Goal: Browse casually

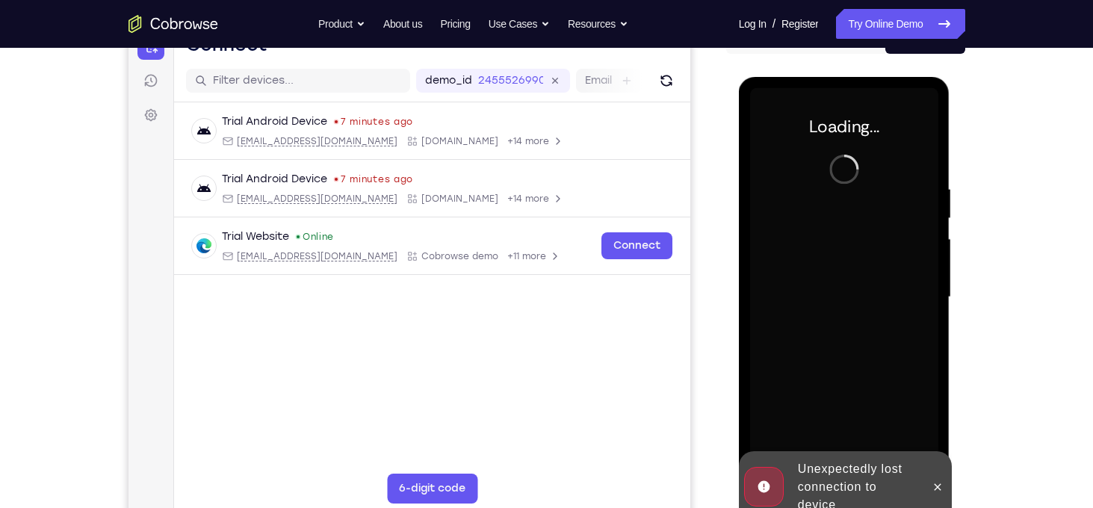
scroll to position [170, 0]
click at [942, 489] on icon at bounding box center [937, 487] width 12 height 12
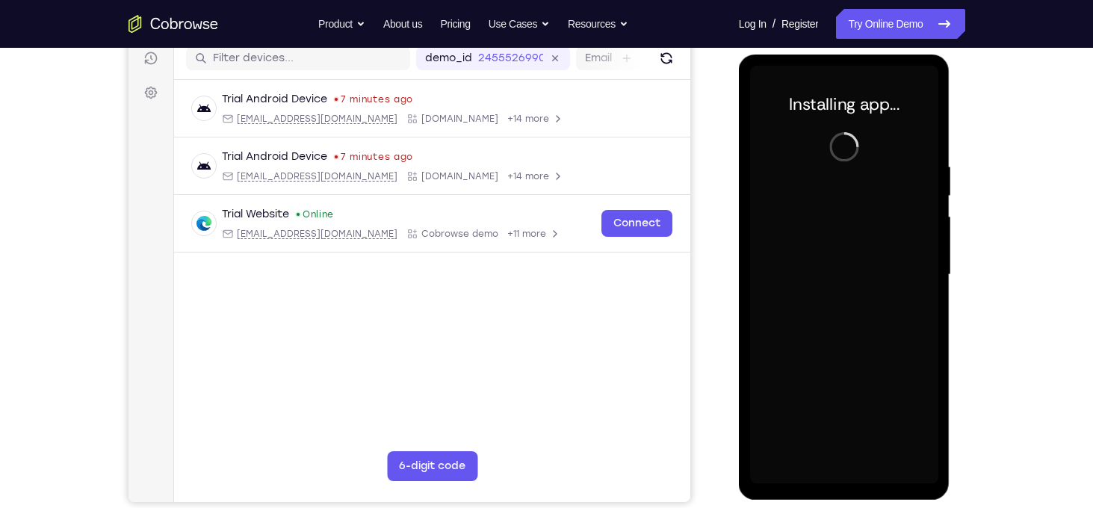
scroll to position [184, 0]
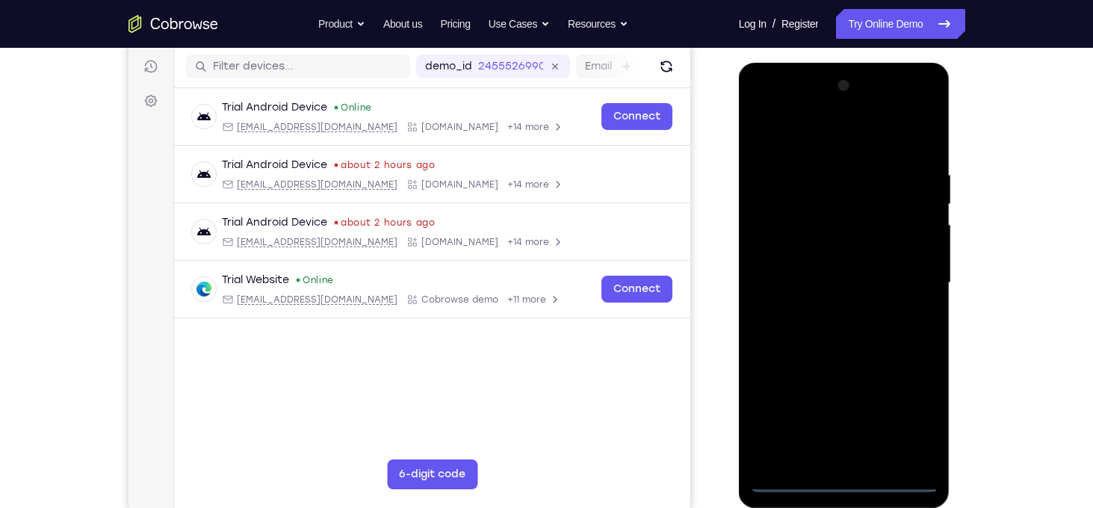
click at [843, 484] on div at bounding box center [844, 283] width 188 height 418
click at [907, 418] on div at bounding box center [844, 283] width 188 height 418
click at [853, 137] on div at bounding box center [844, 283] width 188 height 418
click at [911, 278] on div at bounding box center [844, 283] width 188 height 418
click at [828, 314] on div at bounding box center [844, 283] width 188 height 418
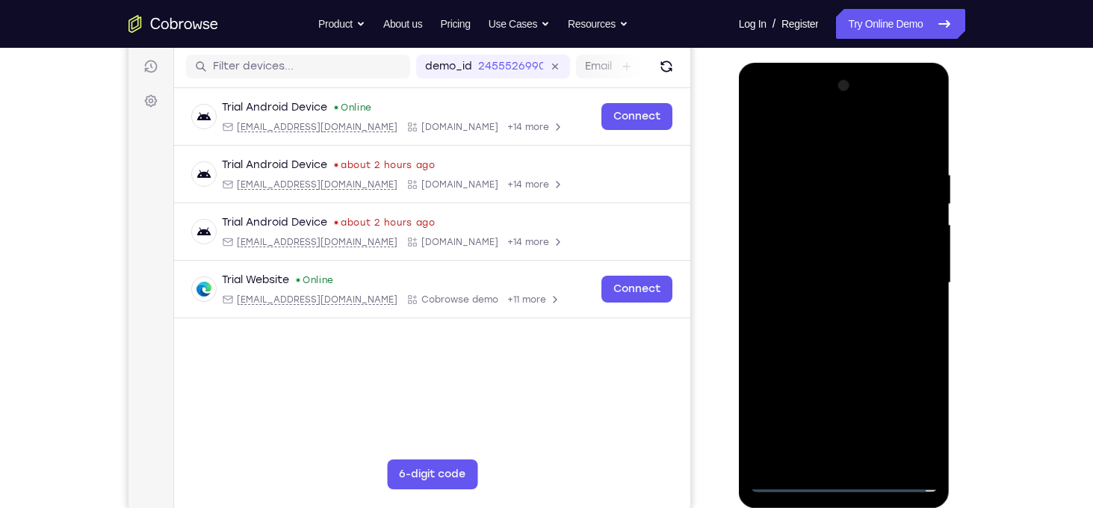
click at [840, 263] on div at bounding box center [844, 283] width 188 height 418
click at [835, 252] on div at bounding box center [844, 283] width 188 height 418
click at [843, 281] on div at bounding box center [844, 283] width 188 height 418
click at [860, 334] on div at bounding box center [844, 283] width 188 height 418
click at [858, 345] on div at bounding box center [844, 283] width 188 height 418
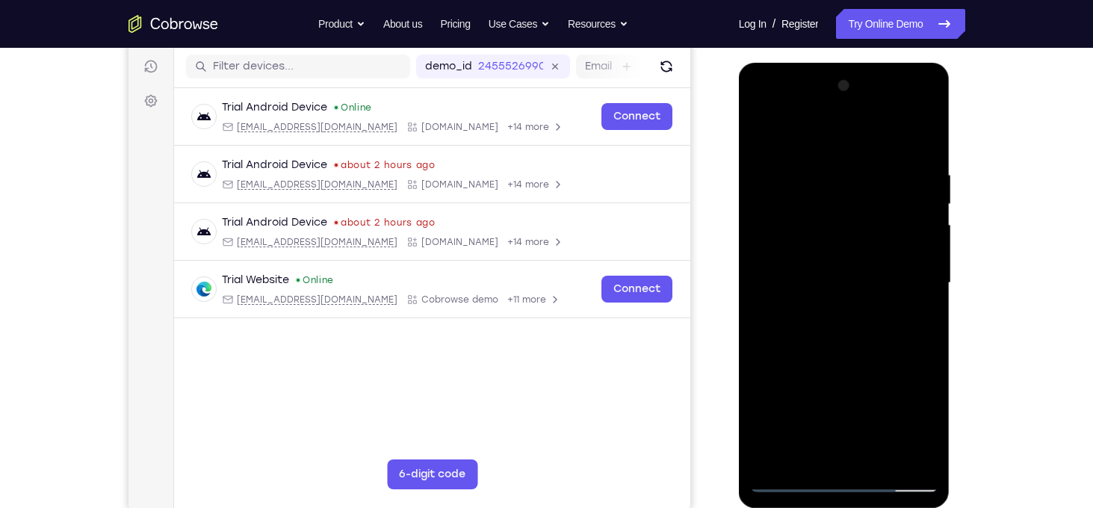
click at [912, 134] on div at bounding box center [844, 283] width 188 height 418
click at [836, 164] on div at bounding box center [844, 283] width 188 height 418
click at [909, 232] on div at bounding box center [844, 283] width 188 height 418
drag, startPoint x: 909, startPoint y: 232, endPoint x: 802, endPoint y: 245, distance: 107.7
click at [802, 245] on div at bounding box center [844, 283] width 188 height 418
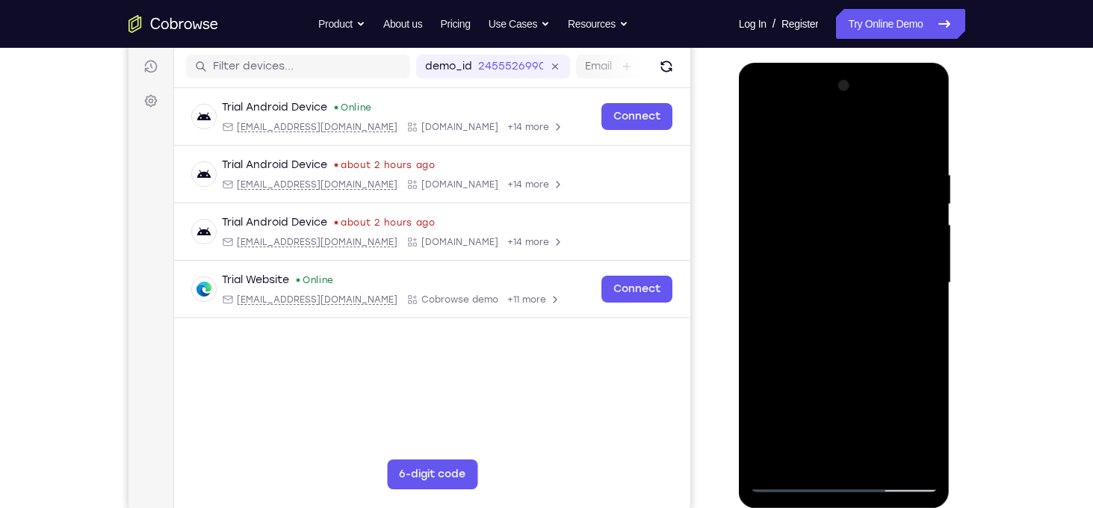
drag, startPoint x: 908, startPoint y: 258, endPoint x: 702, endPoint y: 260, distance: 205.4
click at [739, 260] on html "Online web based iOS Simulators and Android Emulators. Run iPhone, iPad, Mobile…" at bounding box center [845, 287] width 213 height 448
click at [902, 264] on div at bounding box center [844, 283] width 188 height 418
click at [922, 257] on div at bounding box center [844, 283] width 188 height 418
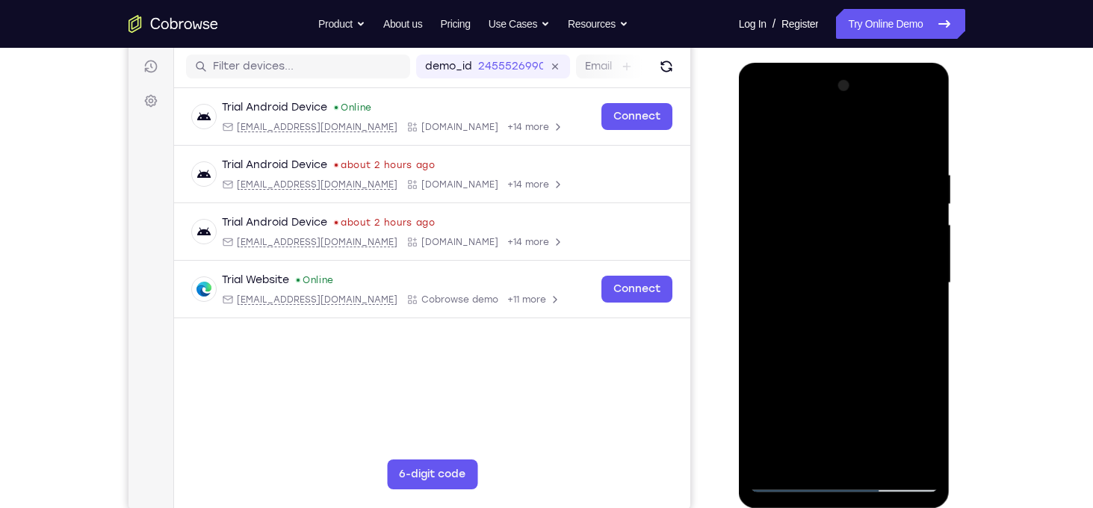
drag, startPoint x: 921, startPoint y: 257, endPoint x: 825, endPoint y: 258, distance: 96.4
click at [825, 258] on div at bounding box center [844, 283] width 188 height 418
drag, startPoint x: 873, startPoint y: 212, endPoint x: 876, endPoint y: 330, distance: 118.1
click at [876, 330] on div at bounding box center [844, 283] width 188 height 418
drag, startPoint x: 852, startPoint y: 191, endPoint x: 848, endPoint y: 326, distance: 134.5
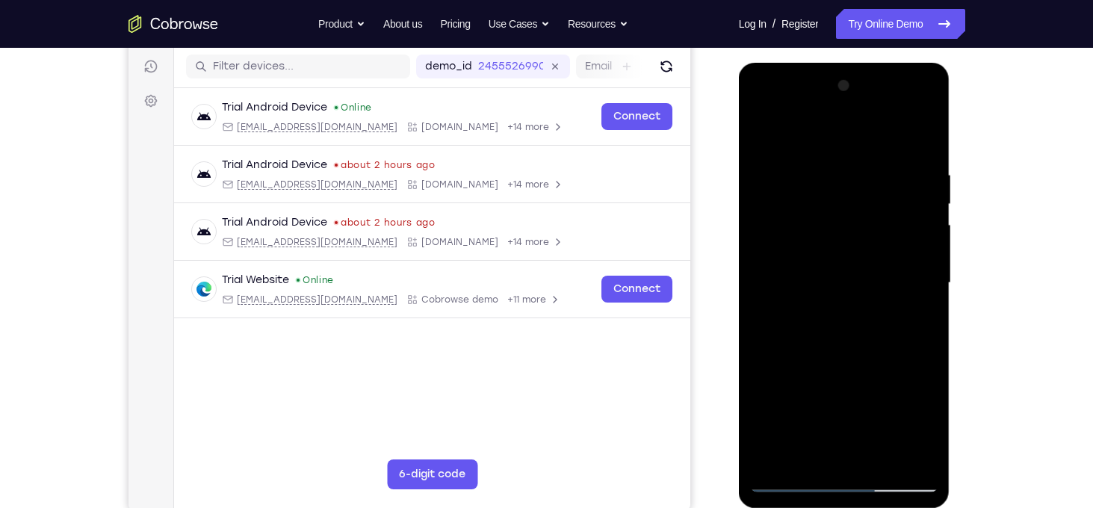
click at [848, 326] on div at bounding box center [844, 283] width 188 height 418
click at [877, 457] on div at bounding box center [844, 283] width 188 height 418
click at [846, 362] on div at bounding box center [844, 283] width 188 height 418
click at [763, 135] on div at bounding box center [844, 283] width 188 height 418
click at [827, 170] on div at bounding box center [844, 283] width 188 height 418
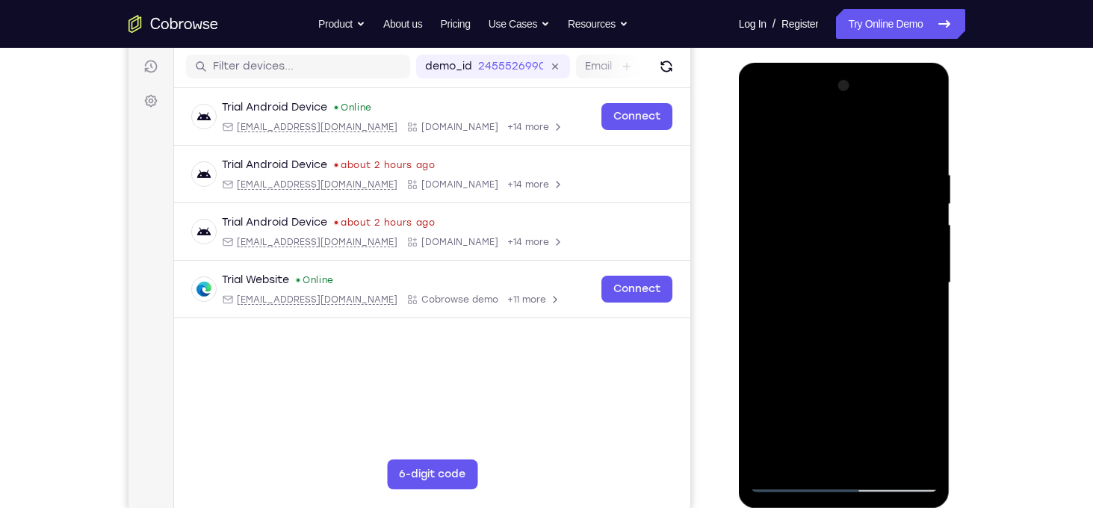
click at [827, 170] on div at bounding box center [844, 283] width 188 height 418
click at [822, 167] on div at bounding box center [844, 283] width 188 height 418
click at [903, 219] on div at bounding box center [844, 283] width 188 height 418
drag, startPoint x: 904, startPoint y: 219, endPoint x: 775, endPoint y: 220, distance: 129.2
click at [775, 220] on div at bounding box center [844, 283] width 188 height 418
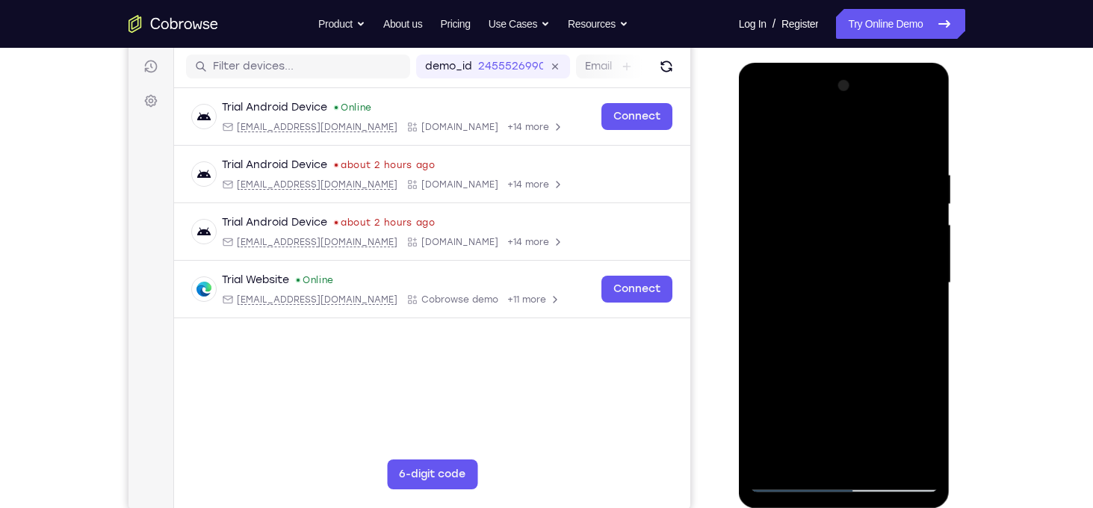
drag, startPoint x: 873, startPoint y: 209, endPoint x: 880, endPoint y: 362, distance: 153.3
click at [880, 362] on div at bounding box center [844, 283] width 188 height 418
drag, startPoint x: 870, startPoint y: 272, endPoint x: 883, endPoint y: 492, distance: 220.7
click at [883, 492] on div at bounding box center [844, 285] width 211 height 445
drag, startPoint x: 842, startPoint y: 387, endPoint x: 888, endPoint y: 167, distance: 224.4
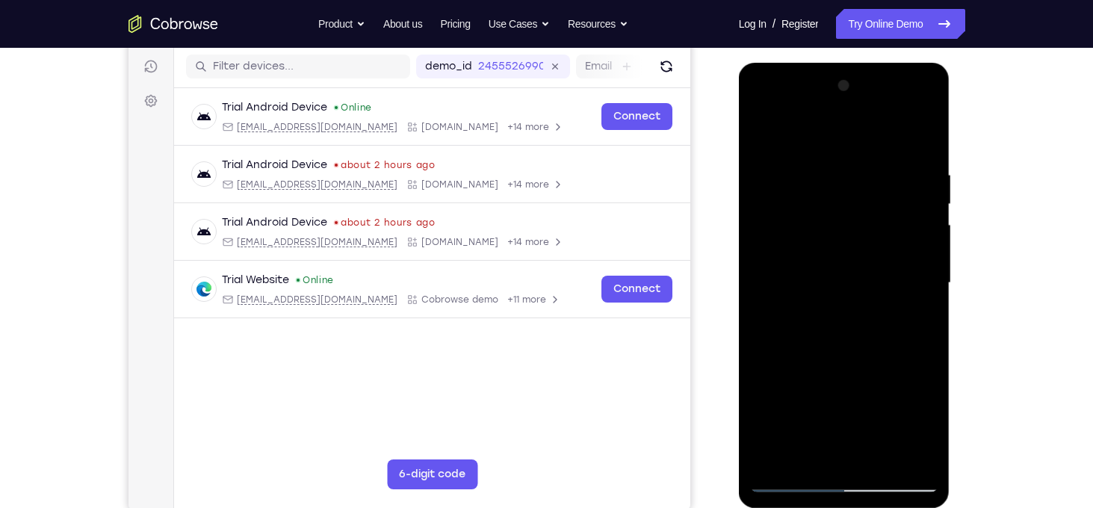
click at [888, 167] on div at bounding box center [844, 283] width 188 height 418
drag, startPoint x: 858, startPoint y: 362, endPoint x: 846, endPoint y: 190, distance: 171.4
click at [846, 190] on div at bounding box center [844, 283] width 188 height 418
drag, startPoint x: 842, startPoint y: 404, endPoint x: 847, endPoint y: 329, distance: 75.6
click at [847, 329] on div at bounding box center [844, 283] width 188 height 418
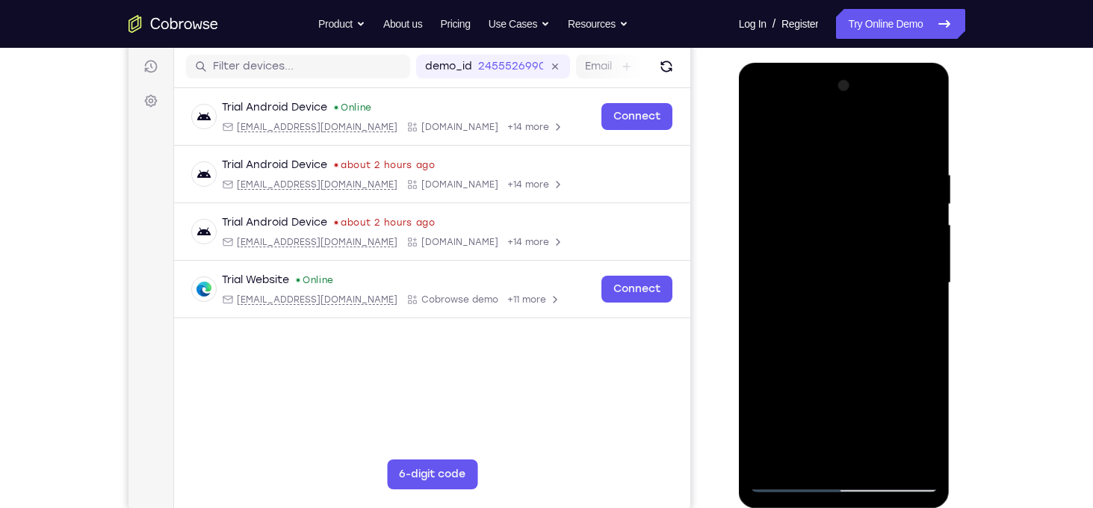
drag, startPoint x: 846, startPoint y: 370, endPoint x: 858, endPoint y: 218, distance: 152.1
click at [858, 218] on div at bounding box center [844, 283] width 188 height 418
drag, startPoint x: 860, startPoint y: 369, endPoint x: 864, endPoint y: 188, distance: 180.8
click at [864, 188] on div at bounding box center [844, 283] width 188 height 418
drag, startPoint x: 859, startPoint y: 421, endPoint x: 867, endPoint y: 233, distance: 187.7
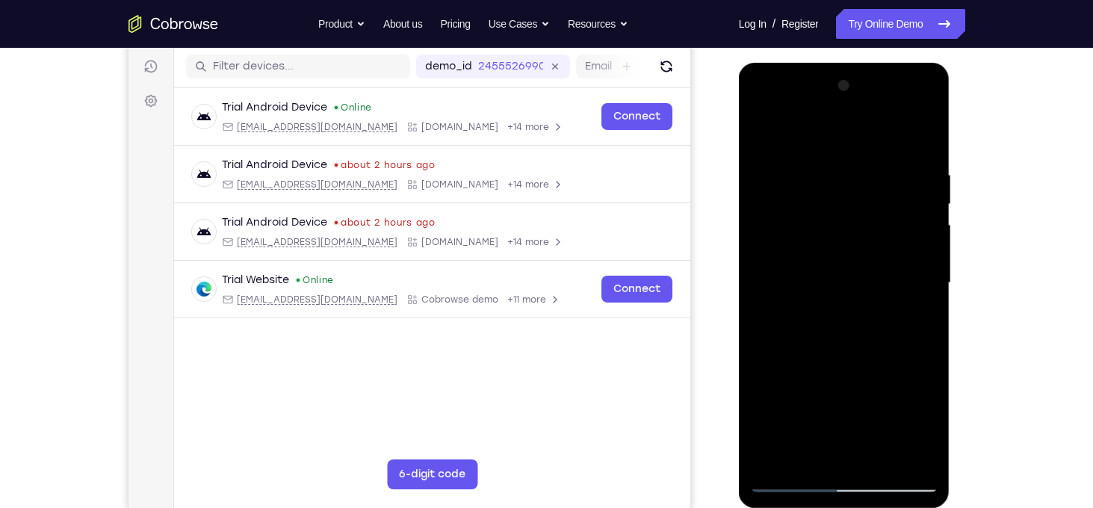
click at [867, 233] on div at bounding box center [844, 283] width 188 height 418
drag, startPoint x: 879, startPoint y: 356, endPoint x: 873, endPoint y: 227, distance: 129.4
click at [873, 227] on div at bounding box center [844, 283] width 188 height 418
drag, startPoint x: 866, startPoint y: 344, endPoint x: 873, endPoint y: 219, distance: 125.0
click at [873, 219] on div at bounding box center [844, 283] width 188 height 418
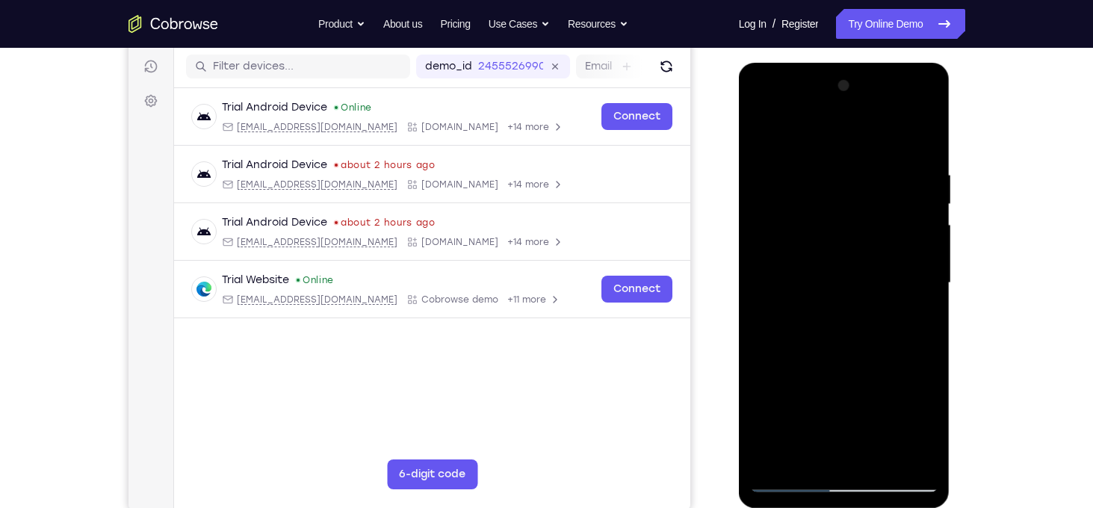
drag, startPoint x: 871, startPoint y: 326, endPoint x: 878, endPoint y: 198, distance: 128.7
click at [878, 198] on div at bounding box center [844, 283] width 188 height 418
drag, startPoint x: 855, startPoint y: 340, endPoint x: 868, endPoint y: 131, distance: 208.8
click at [868, 131] on div at bounding box center [844, 283] width 188 height 418
drag, startPoint x: 844, startPoint y: 304, endPoint x: 860, endPoint y: 57, distance: 247.8
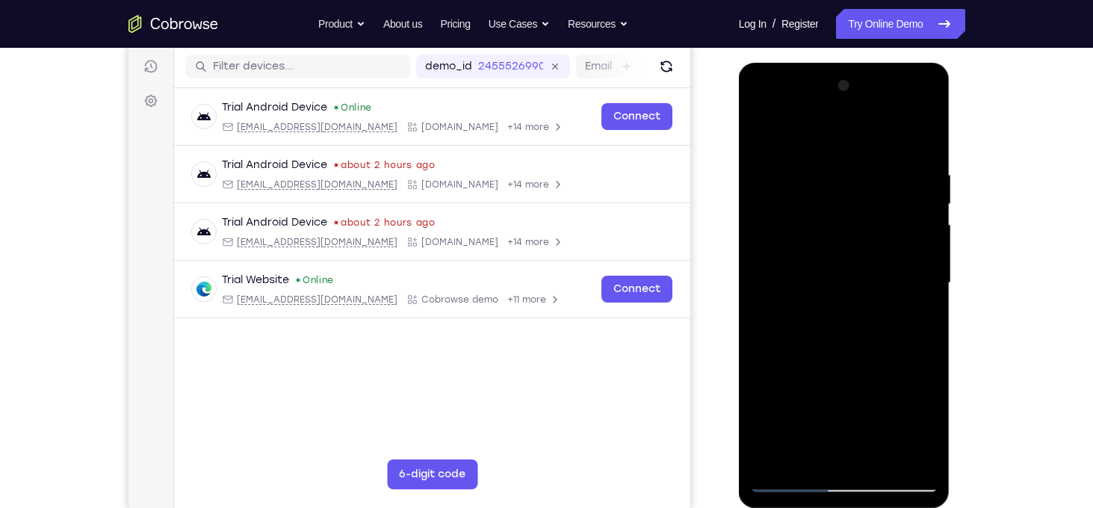
click at [860, 63] on html "Online web based iOS Simulators and Android Emulators. Run iPhone, iPad, Mobile…" at bounding box center [845, 287] width 213 height 448
drag, startPoint x: 844, startPoint y: 350, endPoint x: 866, endPoint y: 150, distance: 200.6
click at [866, 150] on div at bounding box center [844, 283] width 188 height 418
drag, startPoint x: 854, startPoint y: 372, endPoint x: 873, endPoint y: 198, distance: 175.1
click at [873, 198] on div at bounding box center [844, 283] width 188 height 418
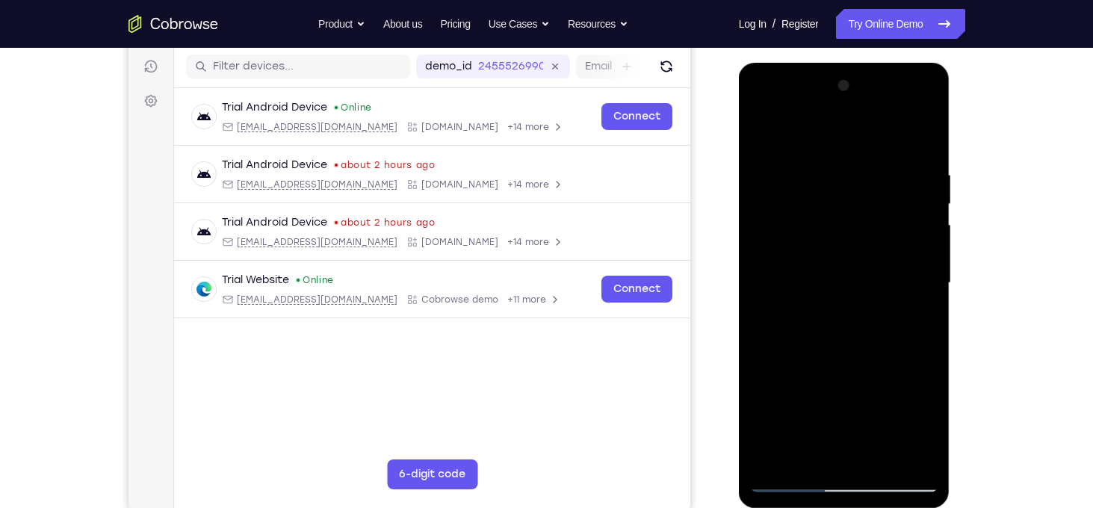
drag, startPoint x: 845, startPoint y: 390, endPoint x: 877, endPoint y: 207, distance: 185.8
click at [877, 207] on div at bounding box center [844, 283] width 188 height 418
drag, startPoint x: 852, startPoint y: 403, endPoint x: 888, endPoint y: 185, distance: 220.3
click at [888, 185] on div at bounding box center [844, 283] width 188 height 418
drag, startPoint x: 873, startPoint y: 379, endPoint x: 907, endPoint y: 59, distance: 322.2
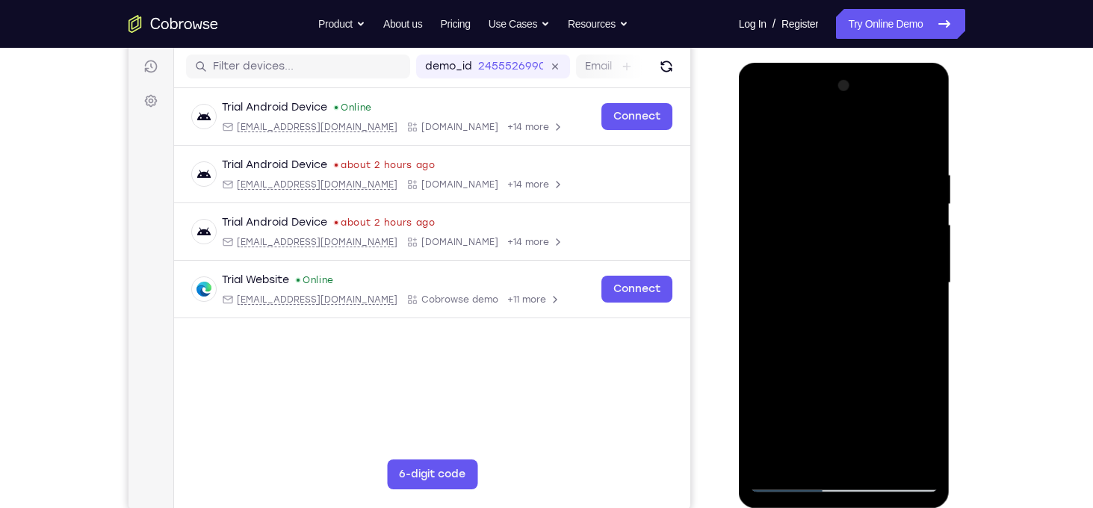
click at [907, 63] on html "Online web based iOS Simulators and Android Emulators. Run iPhone, iPad, Mobile…" at bounding box center [845, 287] width 213 height 448
drag, startPoint x: 858, startPoint y: 294, endPoint x: 878, endPoint y: 88, distance: 207.2
click at [878, 88] on div at bounding box center [844, 283] width 188 height 418
click at [902, 457] on div at bounding box center [844, 283] width 188 height 418
click at [855, 397] on div at bounding box center [844, 283] width 188 height 418
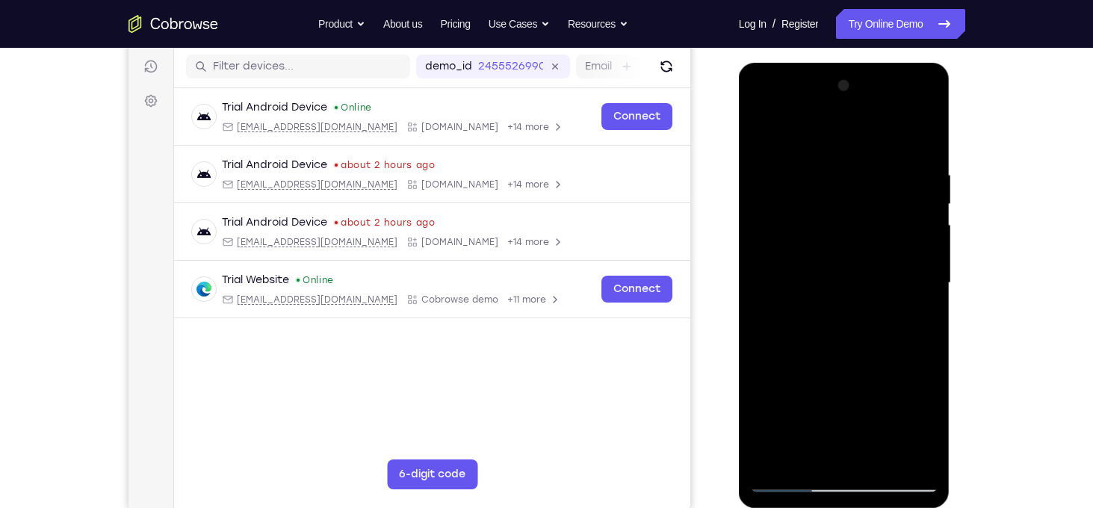
click at [928, 247] on div at bounding box center [844, 283] width 188 height 418
click at [934, 246] on div at bounding box center [844, 283] width 188 height 418
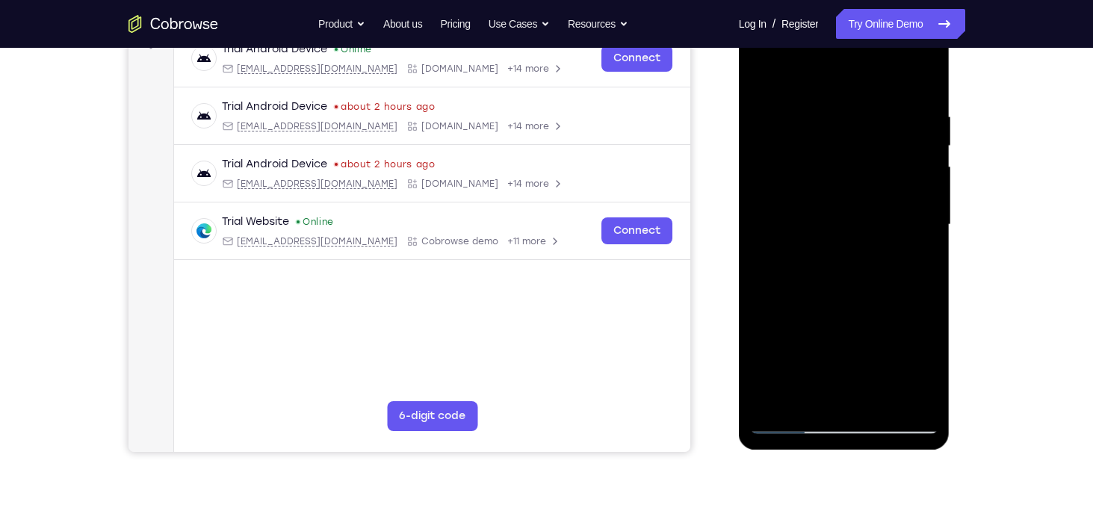
scroll to position [244, 0]
drag, startPoint x: 844, startPoint y: 247, endPoint x: 825, endPoint y: 168, distance: 81.3
click at [825, 168] on div at bounding box center [844, 224] width 188 height 418
click at [761, 67] on div at bounding box center [844, 224] width 188 height 418
click at [765, 69] on div at bounding box center [844, 224] width 188 height 418
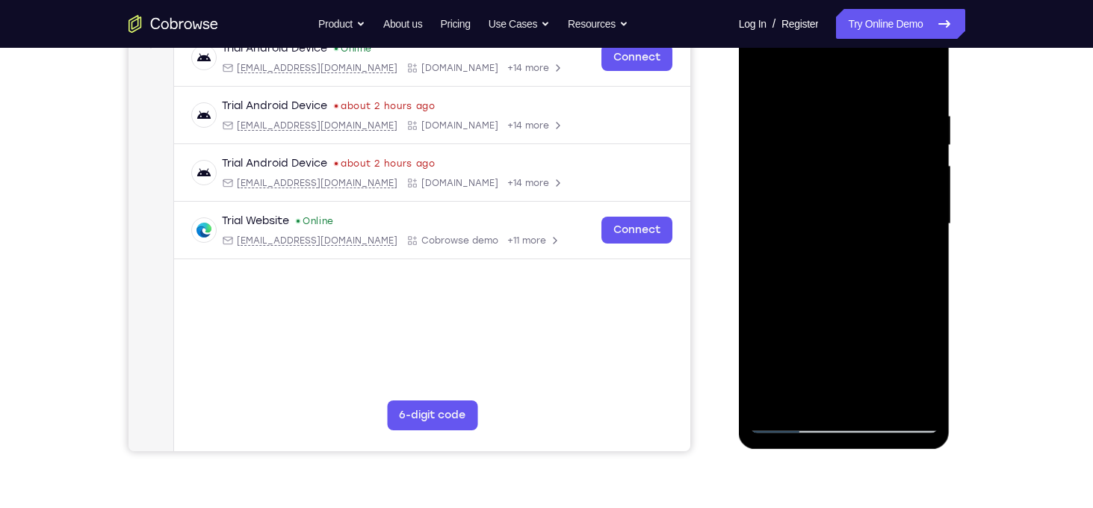
click at [906, 273] on div at bounding box center [844, 224] width 188 height 418
click at [924, 149] on div at bounding box center [844, 224] width 188 height 418
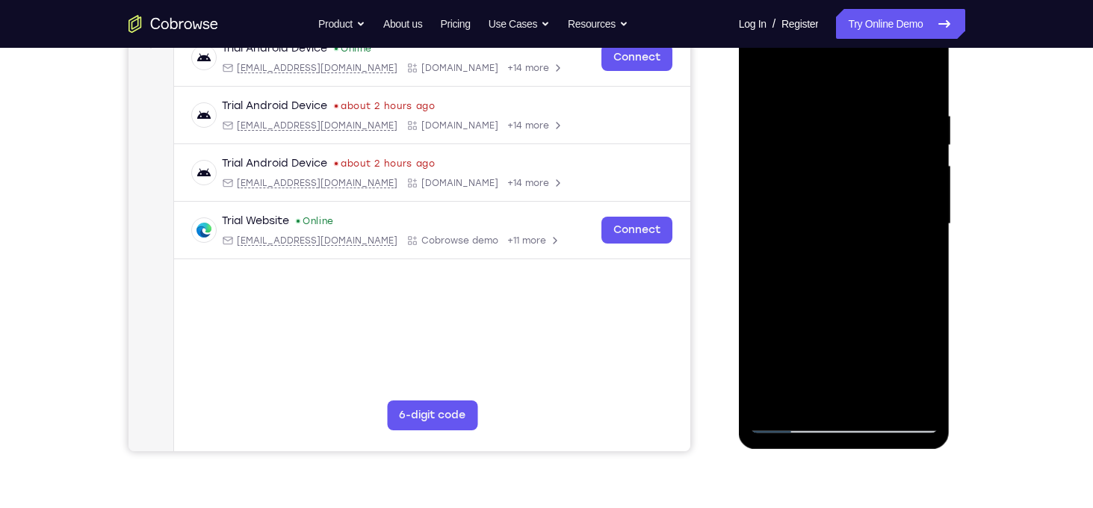
click at [924, 149] on div at bounding box center [844, 224] width 188 height 418
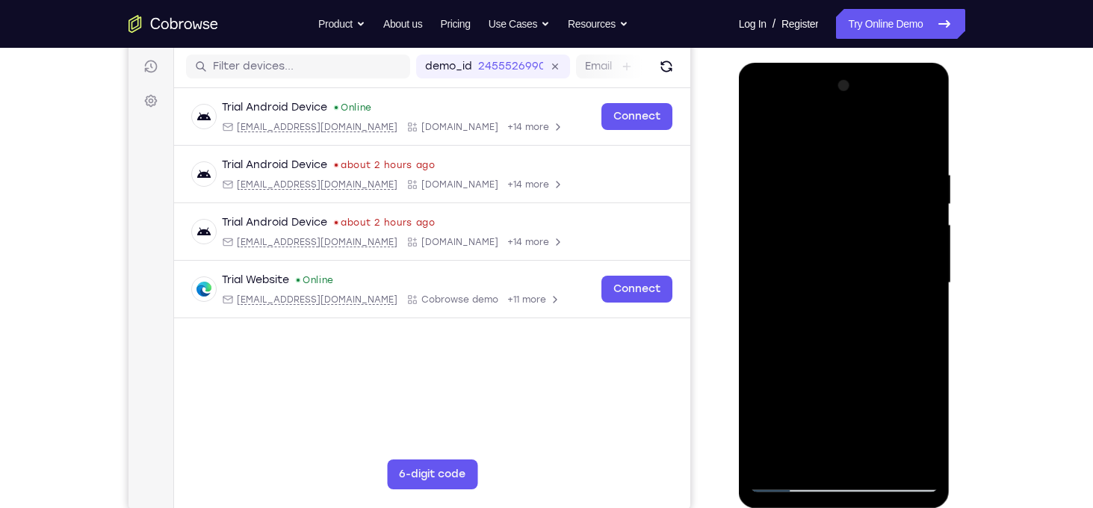
scroll to position [182, 0]
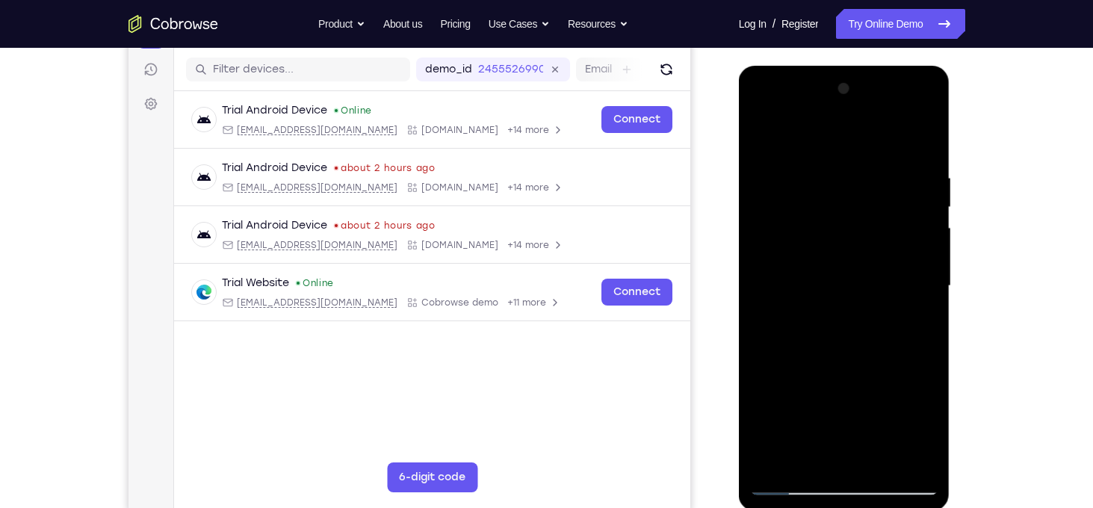
click at [763, 137] on div at bounding box center [844, 286] width 188 height 418
drag, startPoint x: 841, startPoint y: 379, endPoint x: 831, endPoint y: 270, distance: 108.7
click at [831, 270] on div at bounding box center [844, 286] width 188 height 418
click at [788, 302] on div at bounding box center [844, 286] width 188 height 418
click at [927, 208] on div at bounding box center [844, 286] width 188 height 418
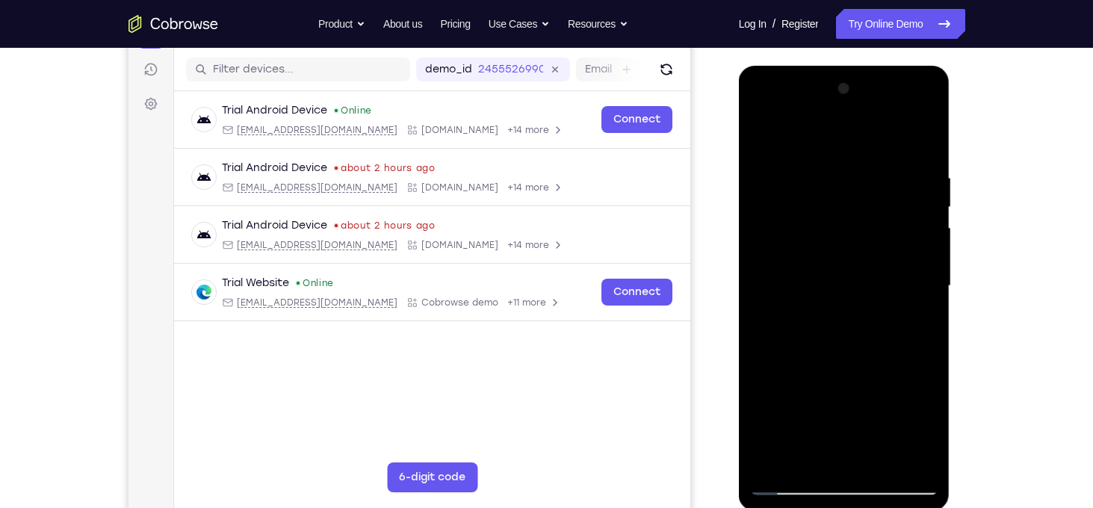
click at [927, 208] on div at bounding box center [844, 286] width 188 height 418
click at [928, 210] on div at bounding box center [844, 286] width 188 height 418
drag, startPoint x: 890, startPoint y: 216, endPoint x: 884, endPoint y: 279, distance: 63.0
click at [884, 279] on div at bounding box center [844, 286] width 188 height 418
click at [931, 273] on div at bounding box center [844, 286] width 188 height 418
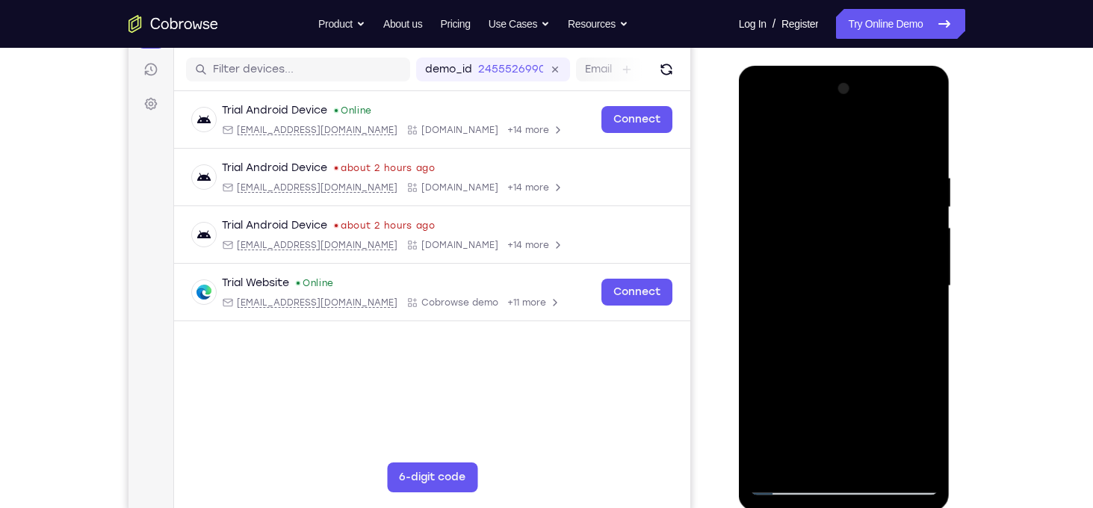
click at [931, 273] on div at bounding box center [844, 286] width 188 height 418
click at [761, 135] on div at bounding box center [844, 286] width 188 height 418
drag, startPoint x: 866, startPoint y: 376, endPoint x: 859, endPoint y: 205, distance: 170.4
click at [859, 205] on div at bounding box center [844, 286] width 188 height 418
drag, startPoint x: 860, startPoint y: 312, endPoint x: 860, endPoint y: 253, distance: 59.0
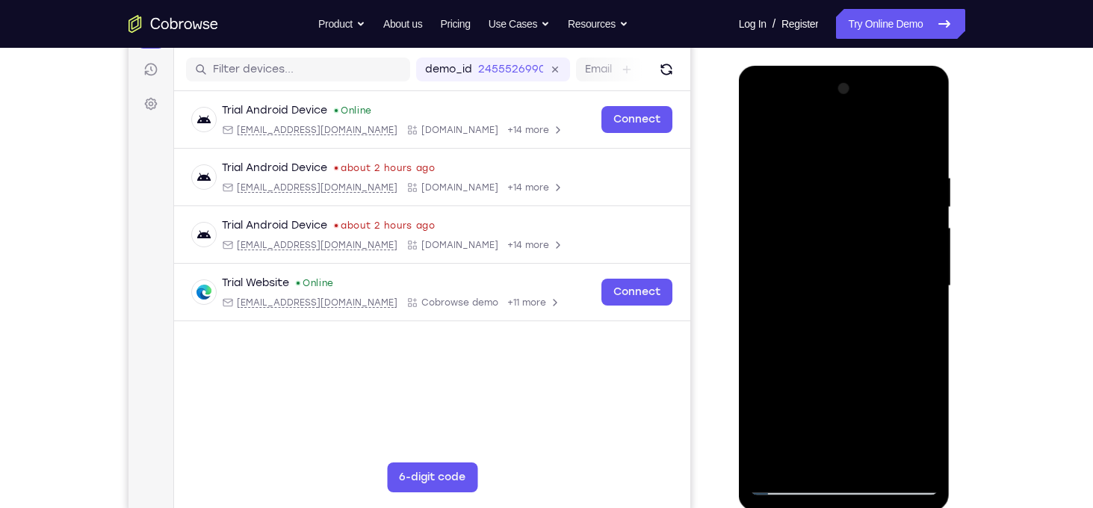
click at [860, 253] on div at bounding box center [844, 286] width 188 height 418
click at [902, 388] on div at bounding box center [844, 286] width 188 height 418
drag, startPoint x: 790, startPoint y: 166, endPoint x: 788, endPoint y: 327, distance: 161.4
click at [788, 327] on div at bounding box center [844, 286] width 188 height 418
click at [765, 129] on div at bounding box center [844, 286] width 188 height 418
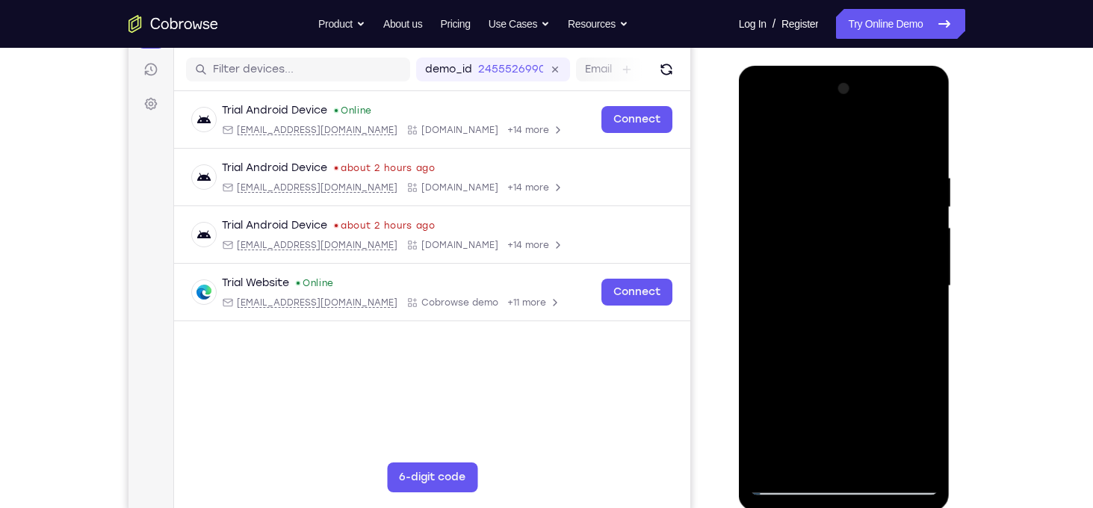
drag, startPoint x: 855, startPoint y: 340, endPoint x: 849, endPoint y: 187, distance: 153.2
click at [849, 187] on div at bounding box center [844, 286] width 188 height 418
click at [891, 406] on div at bounding box center [844, 286] width 188 height 418
drag, startPoint x: 850, startPoint y: 221, endPoint x: 850, endPoint y: 326, distance: 105.3
click at [850, 326] on div at bounding box center [844, 286] width 188 height 418
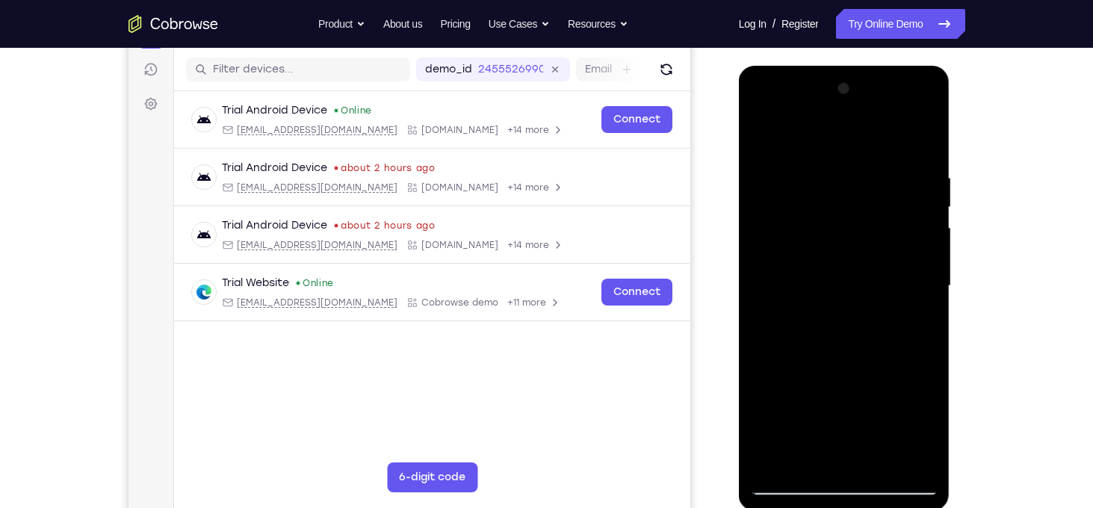
click at [922, 258] on div at bounding box center [844, 286] width 188 height 418
click at [766, 134] on div at bounding box center [844, 286] width 188 height 418
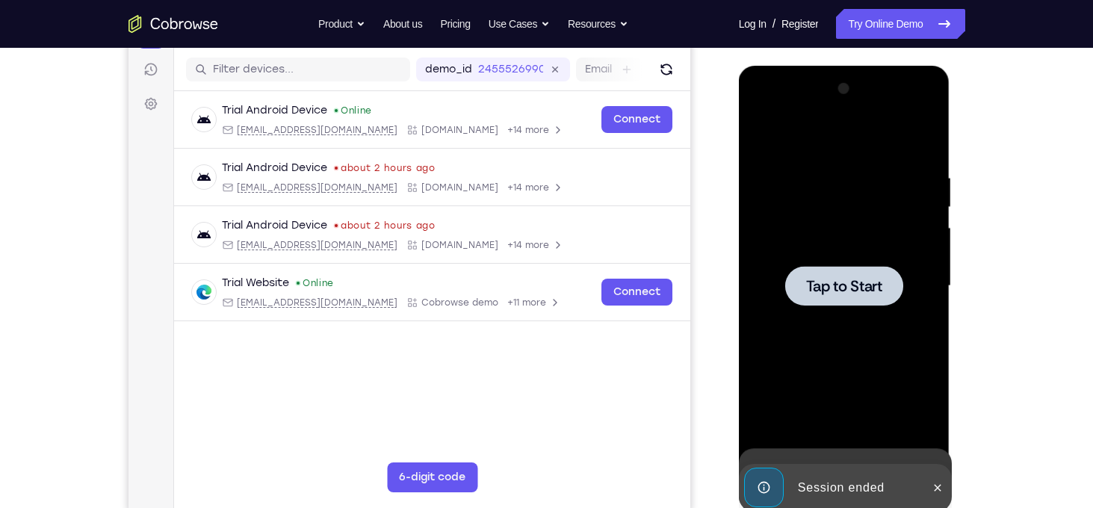
click at [765, 134] on div at bounding box center [844, 286] width 188 height 418
